Goal: Task Accomplishment & Management: Use online tool/utility

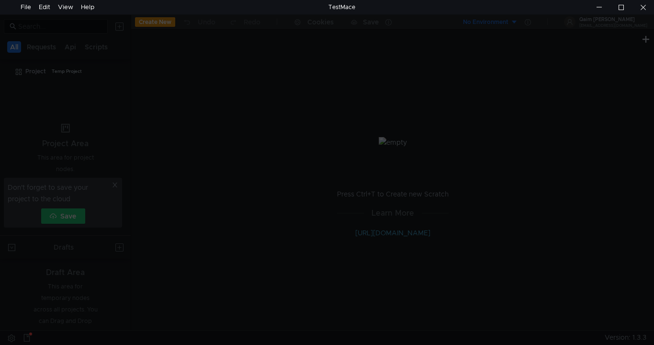
click at [303, 102] on div at bounding box center [327, 186] width 654 height 345
click at [304, 102] on div at bounding box center [327, 186] width 654 height 345
click at [604, 10] on div at bounding box center [599, 7] width 22 height 14
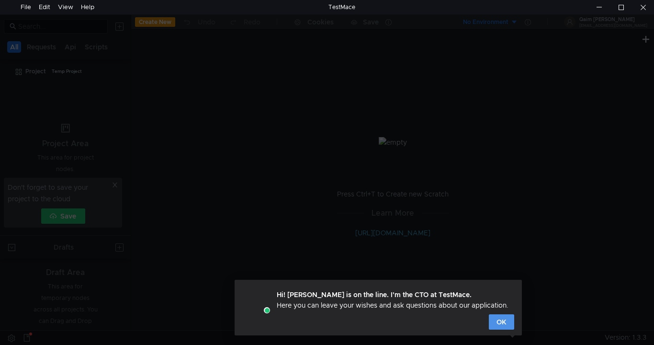
click at [494, 319] on button "OK" at bounding box center [501, 321] width 25 height 15
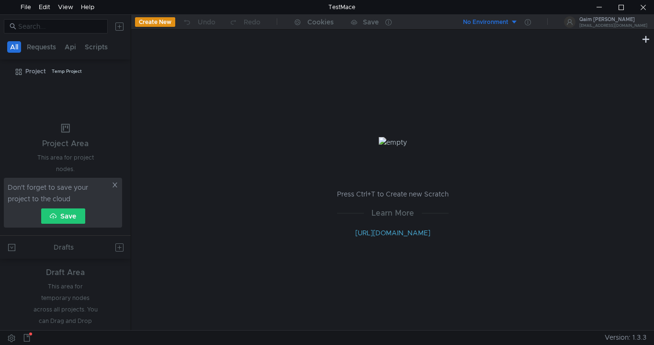
click at [114, 184] on icon at bounding box center [115, 185] width 7 height 7
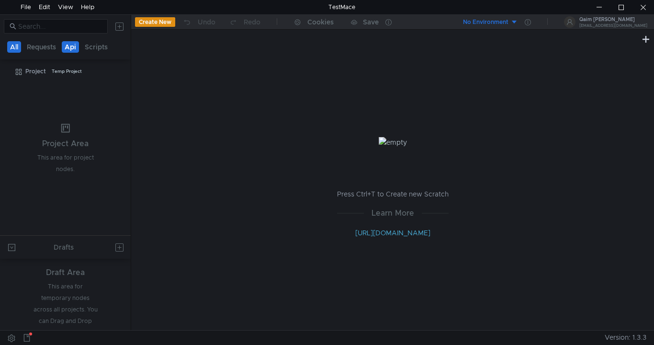
click at [71, 44] on button "Api" at bounding box center [70, 46] width 17 height 11
click at [65, 45] on button "Api" at bounding box center [71, 46] width 17 height 11
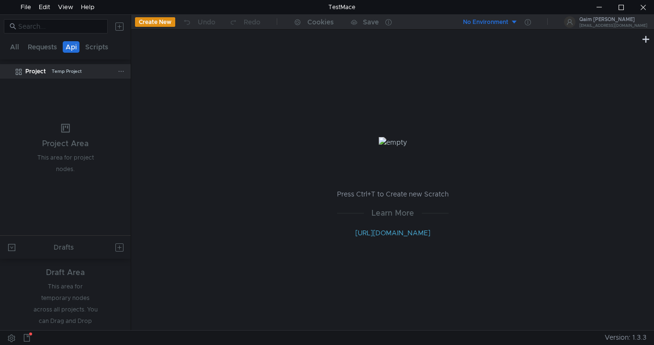
click at [25, 74] on app-tree-icon at bounding box center [20, 71] width 11 height 14
click at [164, 22] on button "Create New" at bounding box center [155, 22] width 40 height 10
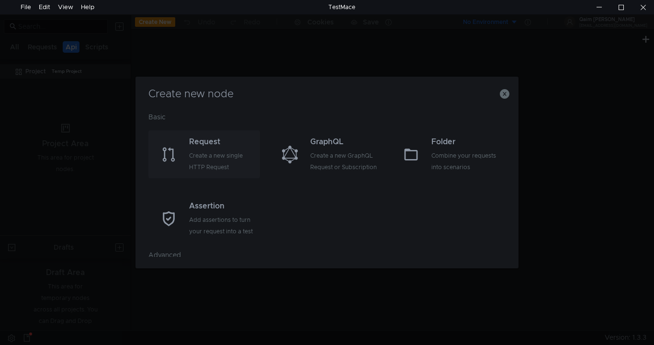
click at [244, 137] on div "Request" at bounding box center [223, 141] width 68 height 11
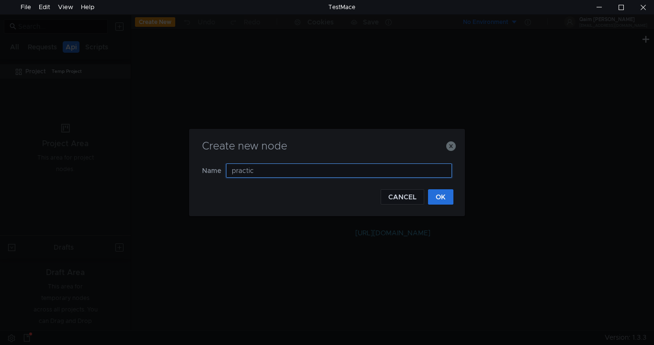
type input "practice"
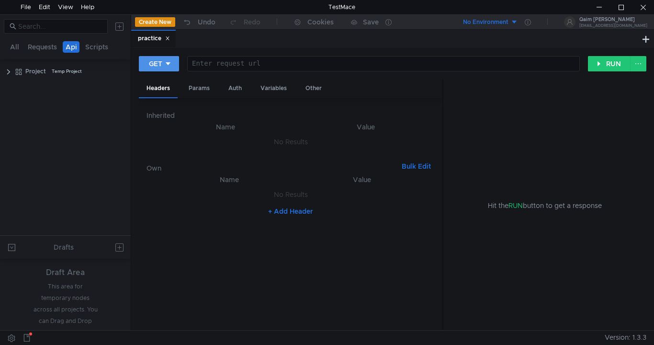
click at [164, 59] on button "GET" at bounding box center [159, 63] width 40 height 15
click at [169, 102] on li "POST" at bounding box center [160, 98] width 42 height 15
click at [261, 67] on div at bounding box center [385, 71] width 387 height 23
click at [284, 63] on div at bounding box center [385, 71] width 387 height 23
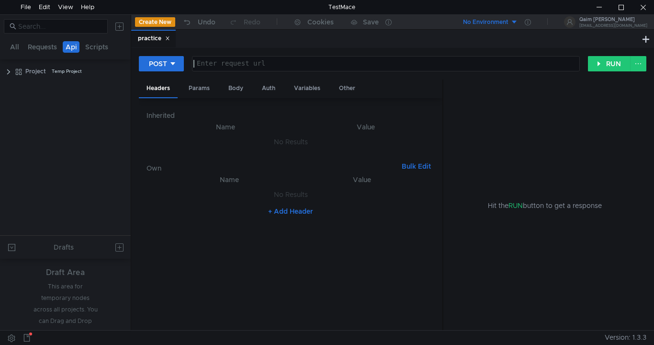
click at [284, 62] on div at bounding box center [385, 71] width 387 height 23
click at [284, 63] on div at bounding box center [385, 71] width 387 height 23
click at [284, 64] on div at bounding box center [385, 71] width 387 height 23
click at [284, 65] on div at bounding box center [385, 71] width 387 height 23
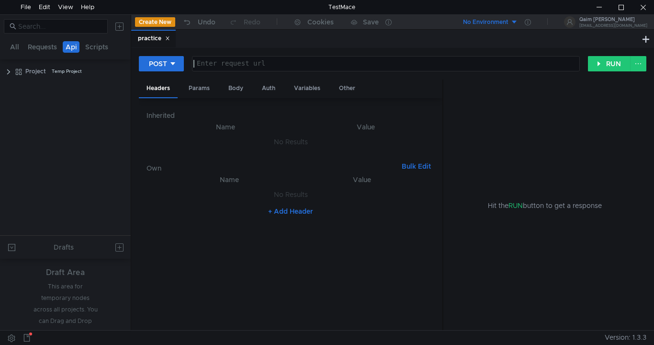
click at [284, 65] on div at bounding box center [385, 71] width 387 height 23
paste textarea "[URL]"
type textarea "[URL]"
click at [241, 86] on div "Body" at bounding box center [236, 89] width 30 height 18
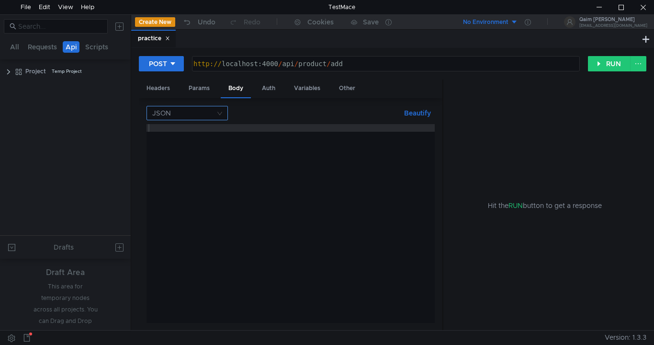
click at [202, 110] on input at bounding box center [183, 112] width 63 height 13
click at [180, 145] on div "Form data" at bounding box center [187, 147] width 70 height 11
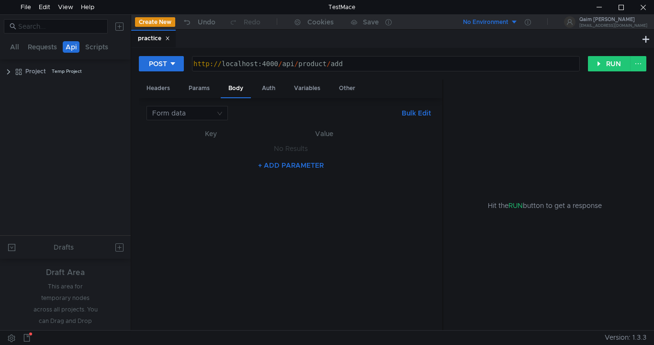
click at [204, 134] on th "Key" at bounding box center [211, 133] width 98 height 11
click at [212, 133] on th "Key" at bounding box center [211, 133] width 98 height 11
click at [204, 132] on th "Key" at bounding box center [211, 133] width 98 height 11
click at [232, 132] on th "Key" at bounding box center [211, 133] width 98 height 11
click at [231, 140] on td "No Results" at bounding box center [291, 148] width 288 height 18
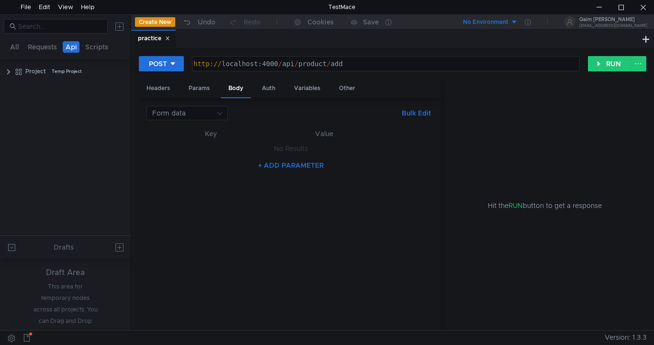
click at [277, 143] on td "No Results" at bounding box center [291, 148] width 288 height 18
click at [279, 143] on td "No Results" at bounding box center [291, 148] width 288 height 18
click at [276, 162] on button "+ ADD PARAMETER" at bounding box center [290, 164] width 73 height 11
click at [233, 154] on div at bounding box center [213, 158] width 82 height 23
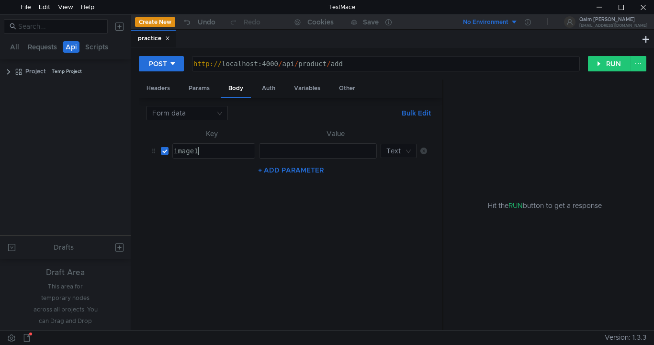
type textarea "image1"
click at [278, 152] on div at bounding box center [317, 158] width 117 height 23
click at [391, 152] on input at bounding box center [396, 150] width 18 height 13
click at [398, 186] on div "File" at bounding box center [399, 185] width 24 height 11
click at [298, 147] on div at bounding box center [310, 158] width 102 height 23
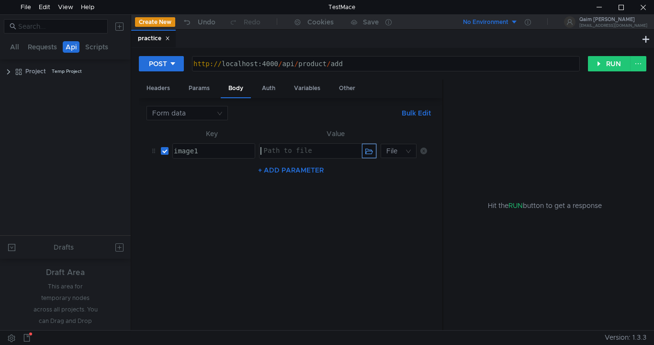
click at [370, 153] on button "button" at bounding box center [369, 151] width 14 height 14
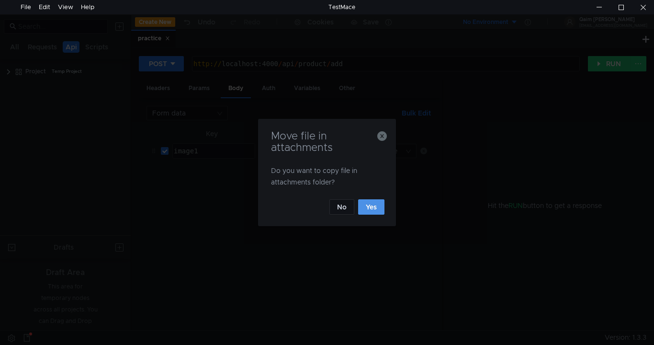
click at [378, 209] on button "Yes" at bounding box center [371, 206] width 26 height 15
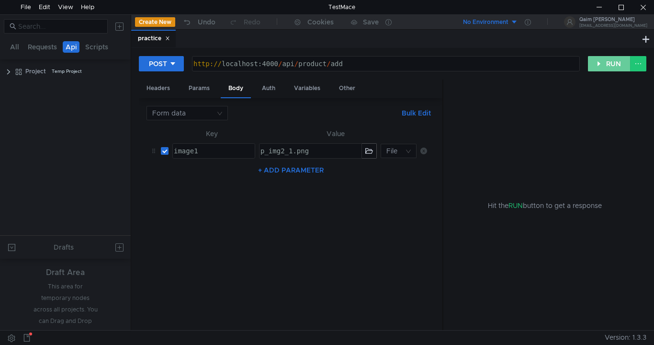
click at [606, 66] on button "RUN" at bounding box center [609, 63] width 43 height 15
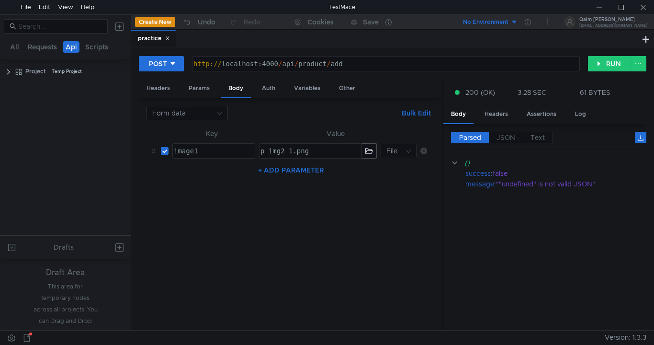
click at [409, 263] on nz-table "Key Value image1 image1 ההההההההההההההההההההההההההההההההההההההההההההההההההההההה…" at bounding box center [291, 225] width 288 height 195
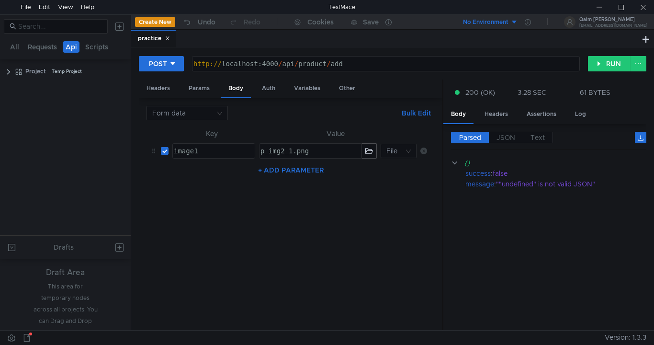
scroll to position [0, 1]
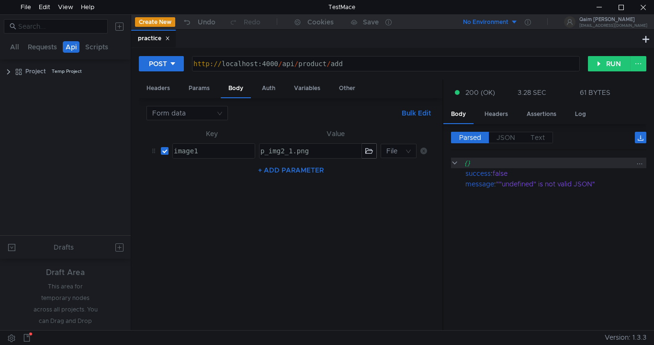
click at [458, 162] on clr-icon at bounding box center [454, 163] width 7 height 8
click at [509, 142] on span "JSON" at bounding box center [506, 137] width 19 height 9
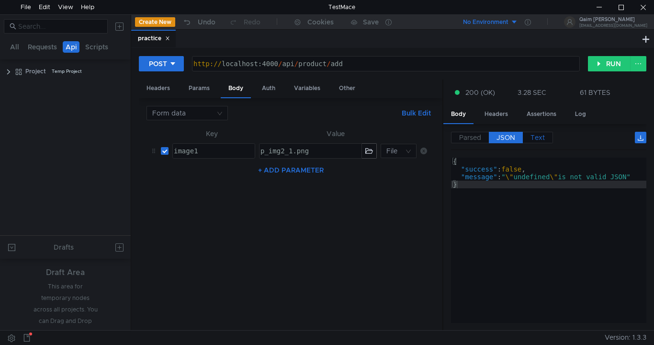
click at [536, 136] on span "Text" at bounding box center [538, 137] width 14 height 9
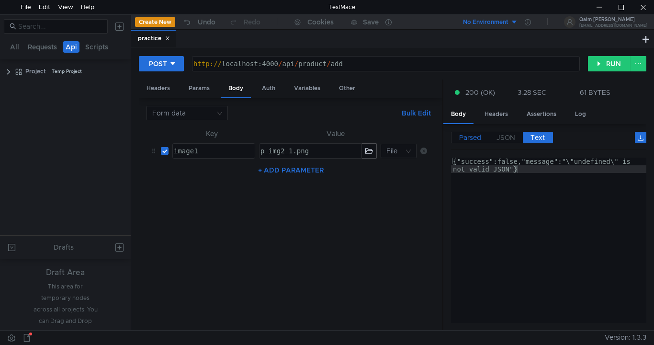
click at [465, 138] on span "Parsed" at bounding box center [470, 137] width 22 height 9
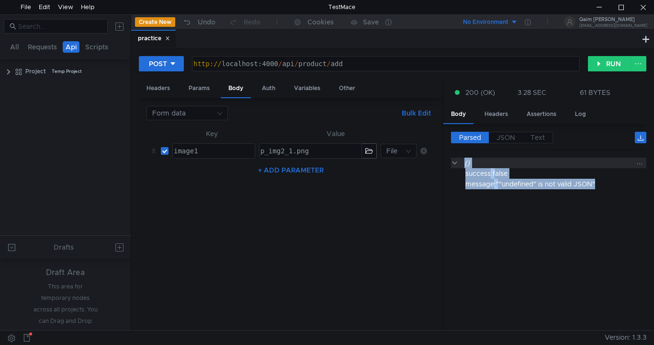
drag, startPoint x: 622, startPoint y: 187, endPoint x: 465, endPoint y: 159, distance: 159.4
click at [465, 159] on div "{} success : false message : ""undefined" is not valid JSON"" at bounding box center [548, 174] width 195 height 32
copy div "{} success : false message : ""undefined" is not valid JSON""
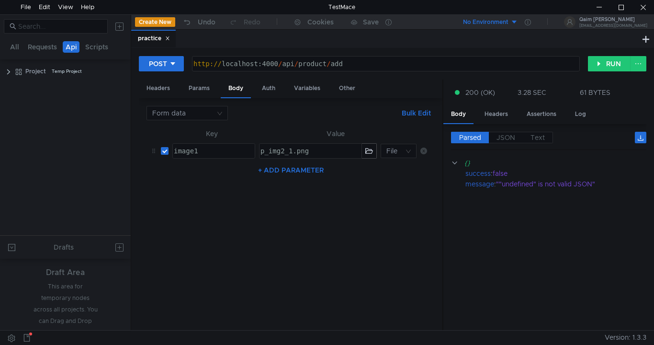
click at [456, 208] on cdk-virtual-scroll-viewport "{} success : false message : ""undefined" is not valid JSON"" at bounding box center [548, 240] width 195 height 165
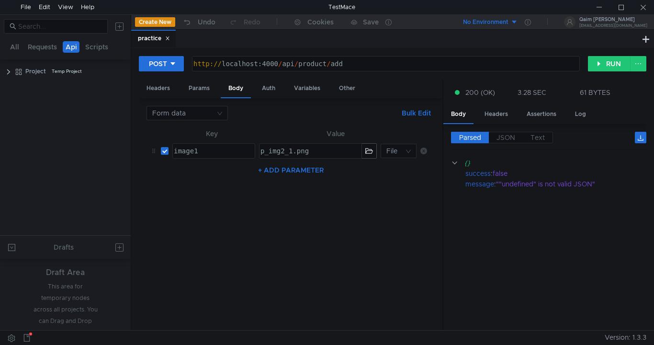
scroll to position [0, 1]
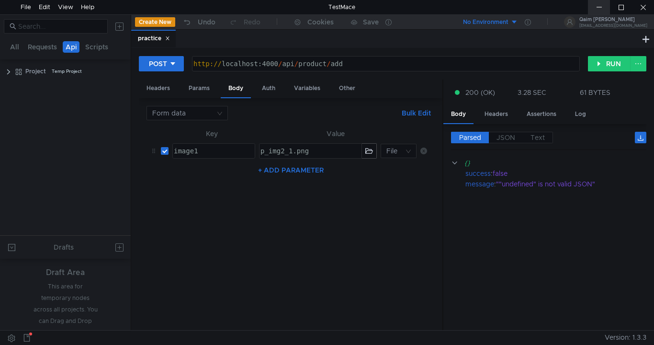
click at [600, 7] on div at bounding box center [599, 7] width 22 height 14
